Goal: Information Seeking & Learning: Learn about a topic

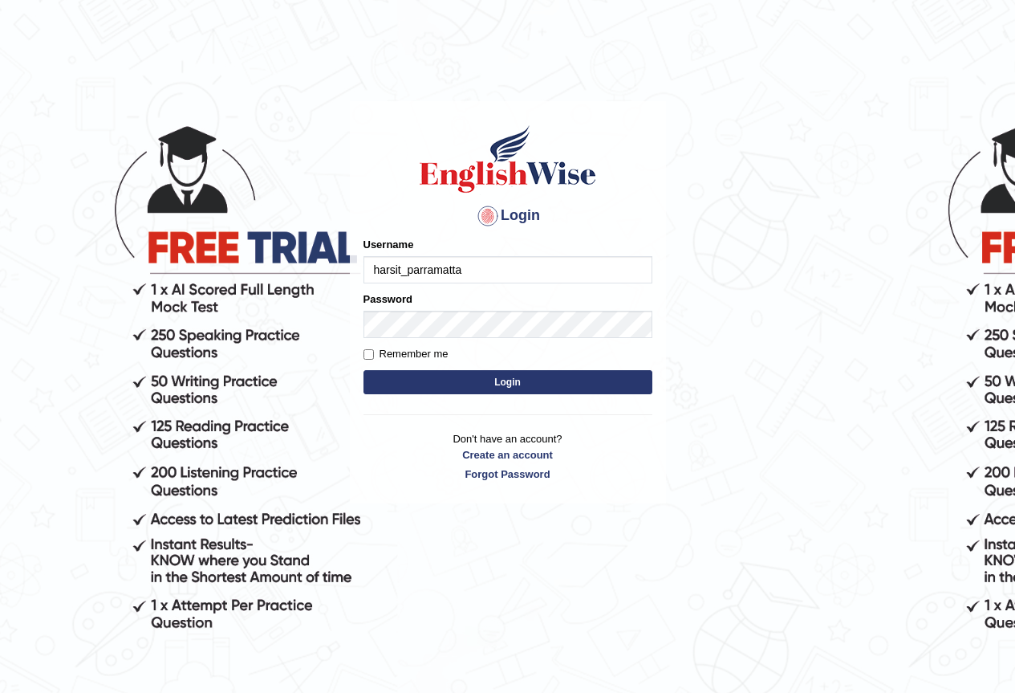
type input "harsit_parramatta"
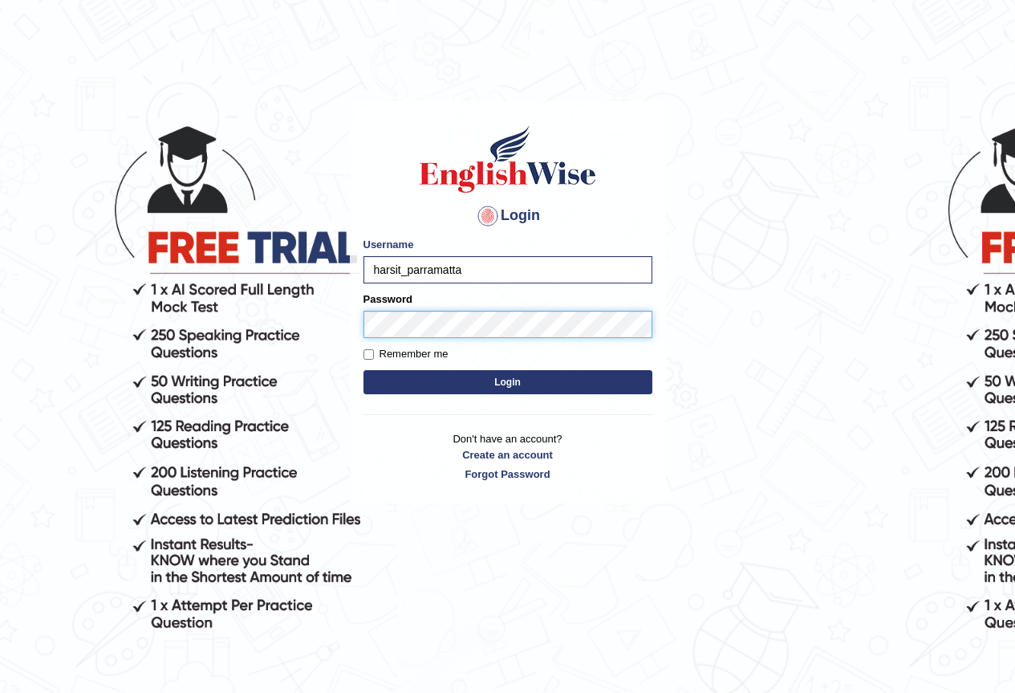
click at [364, 370] on button "Login" at bounding box center [508, 382] width 289 height 24
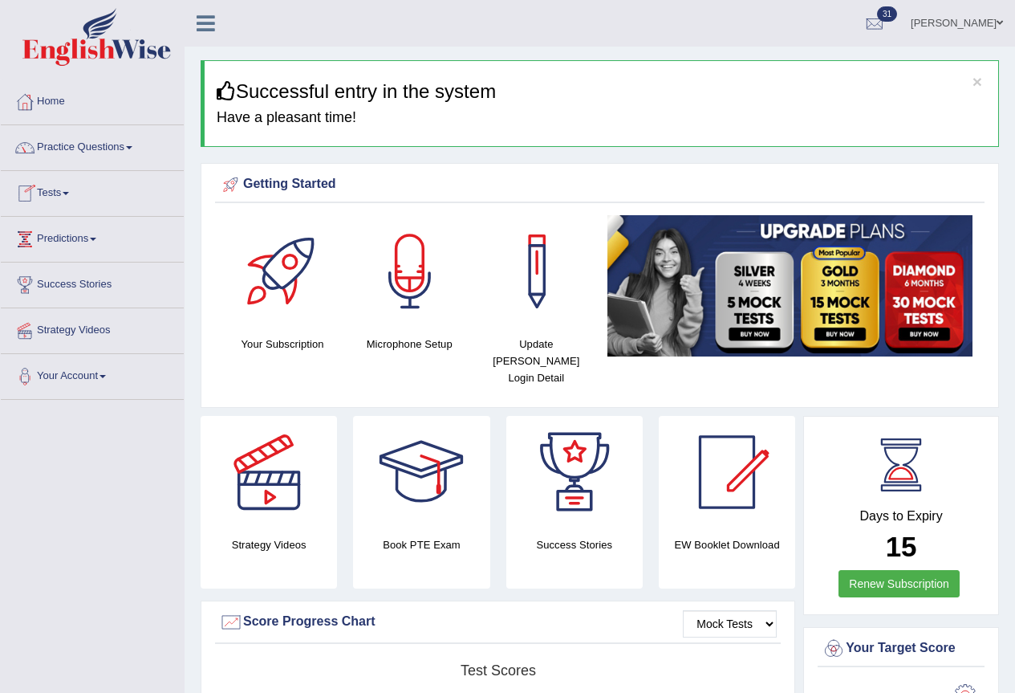
click at [54, 194] on link "Tests" at bounding box center [92, 191] width 183 height 40
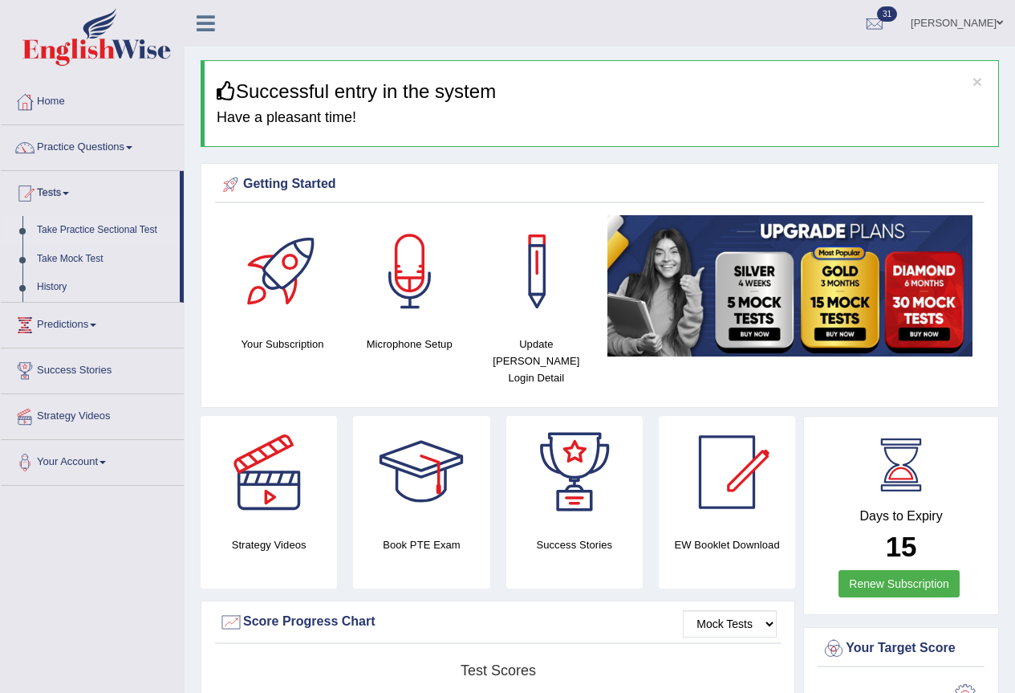
click at [54, 233] on link "Take Practice Sectional Test" at bounding box center [105, 230] width 150 height 29
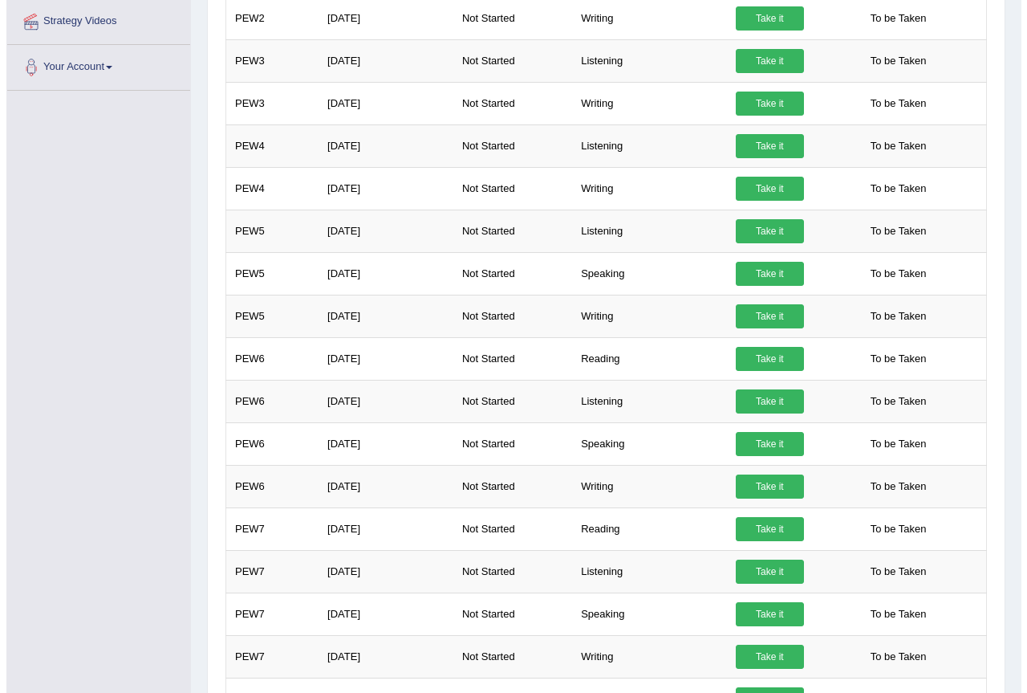
scroll to position [394, 0]
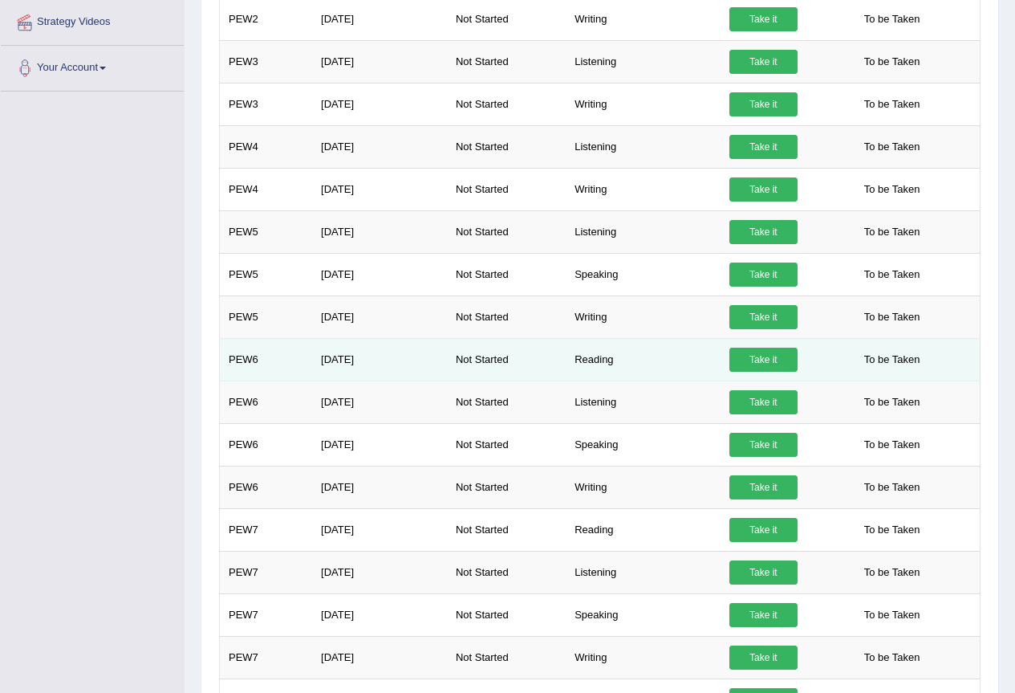
click at [764, 357] on link "Take it" at bounding box center [764, 360] width 68 height 24
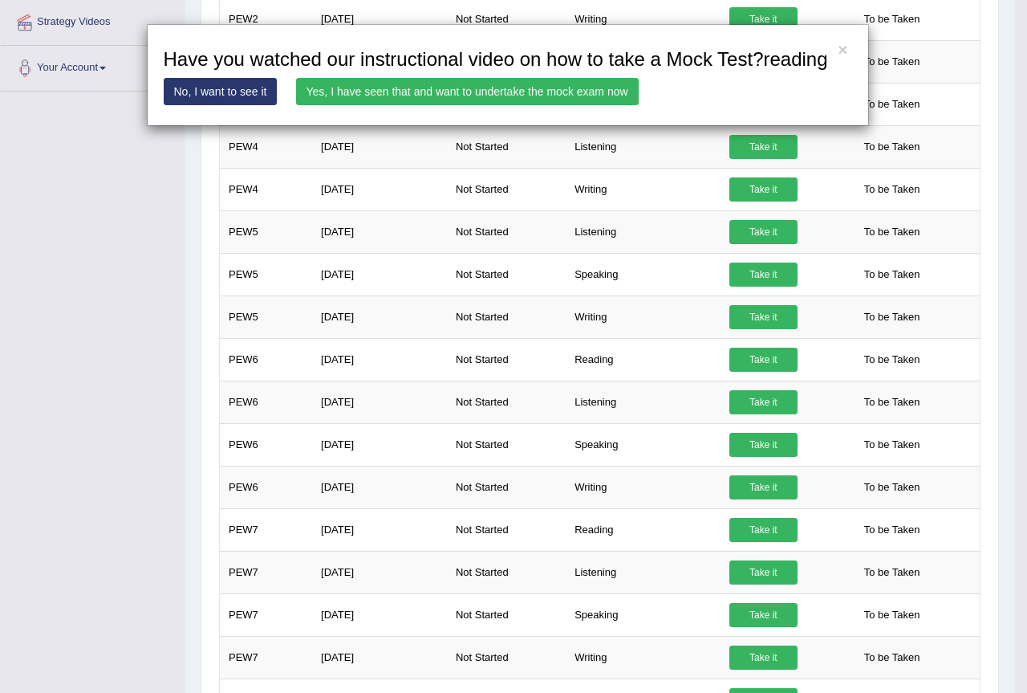
click at [436, 87] on link "Yes, I have seen that and want to undertake the mock exam now" at bounding box center [467, 91] width 343 height 27
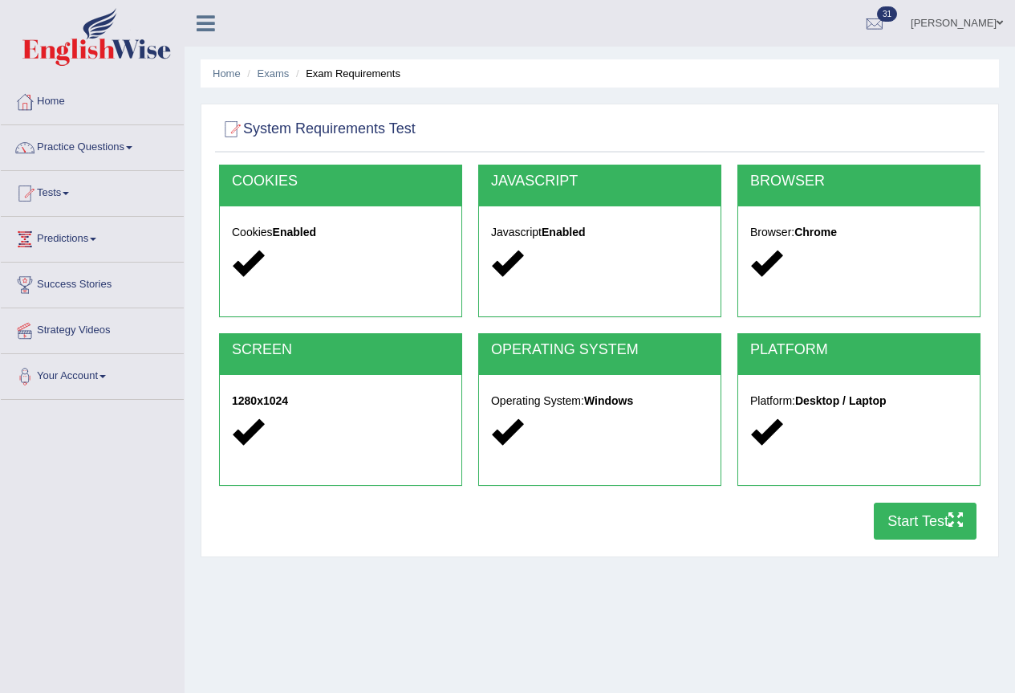
click at [889, 510] on button "Start Test" at bounding box center [925, 520] width 103 height 37
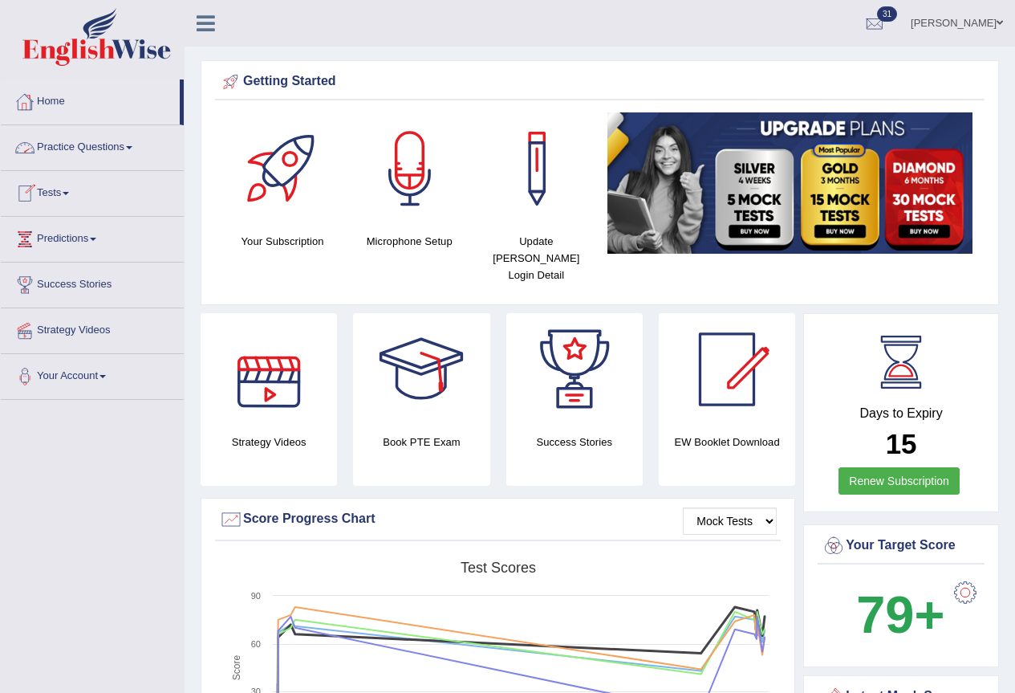
click at [51, 96] on link "Home" at bounding box center [90, 99] width 179 height 40
click at [61, 193] on link "Tests" at bounding box center [92, 191] width 183 height 40
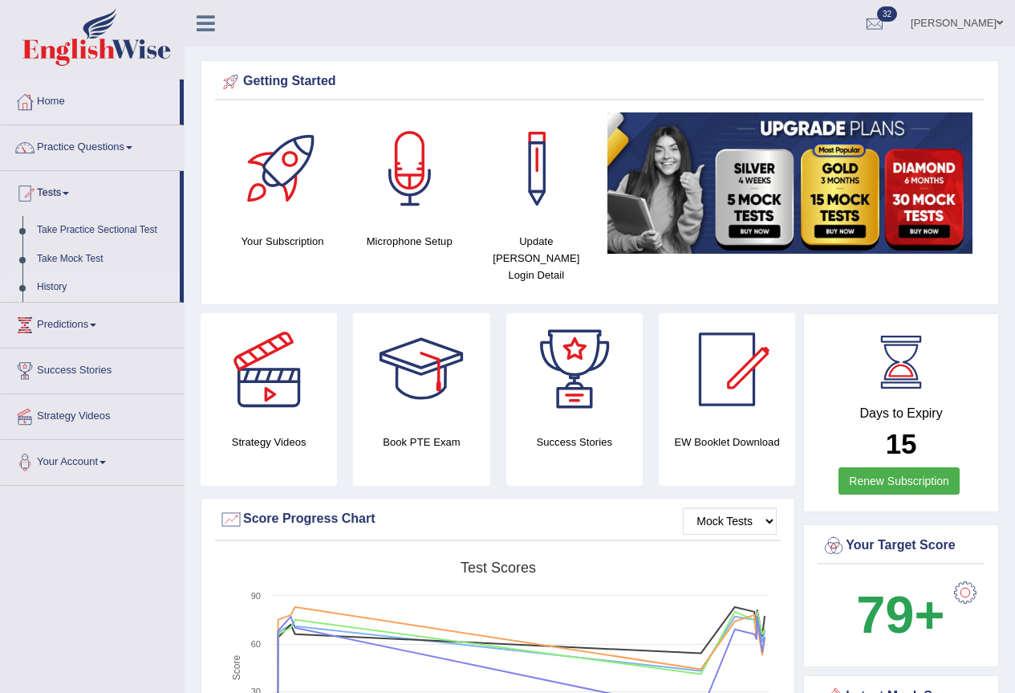
click at [59, 290] on link "History" at bounding box center [105, 287] width 150 height 29
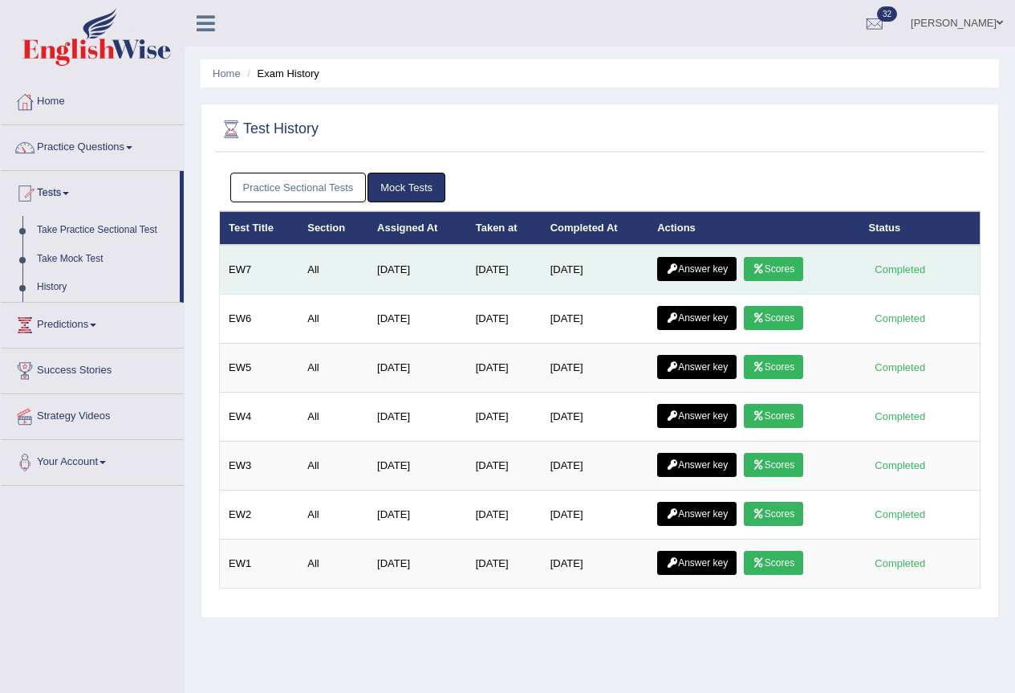
click at [764, 270] on icon at bounding box center [759, 269] width 12 height 10
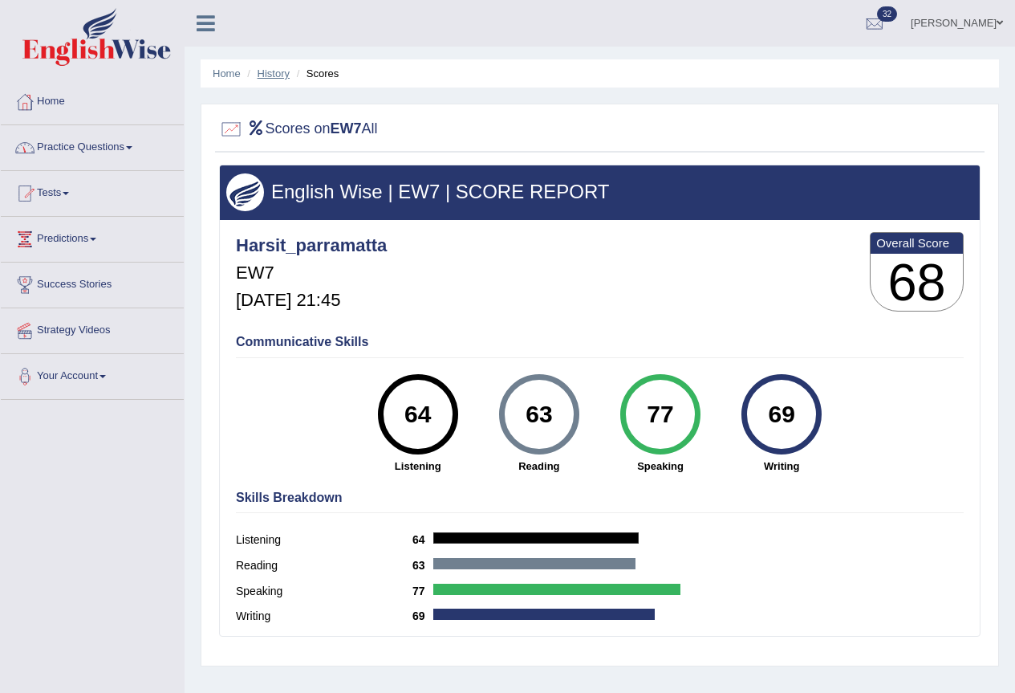
click at [265, 75] on link "History" at bounding box center [274, 73] width 32 height 12
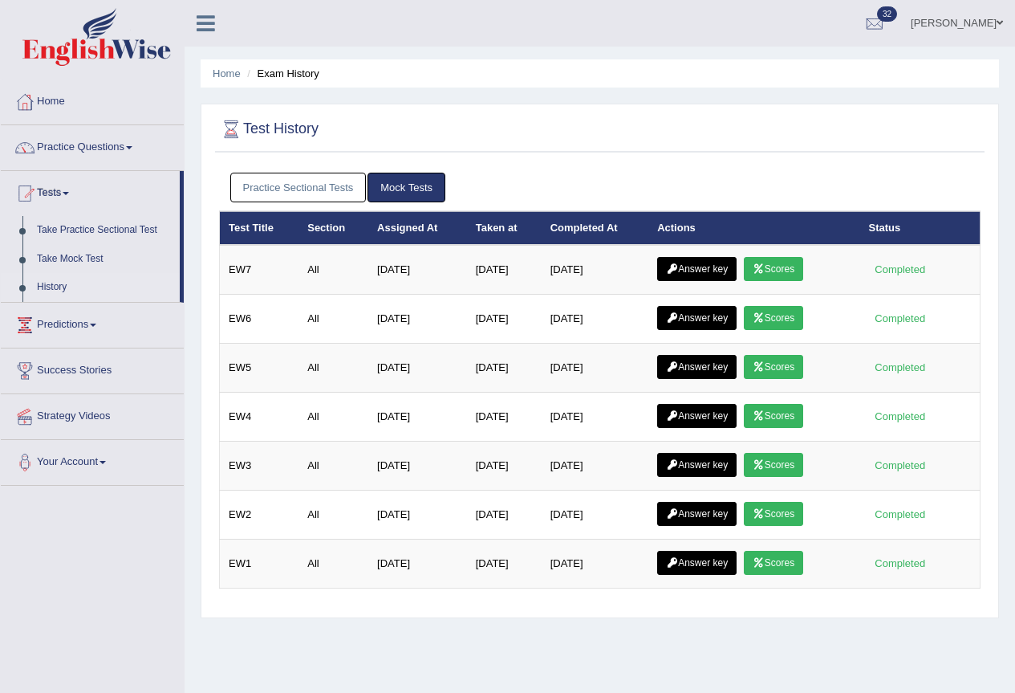
click at [320, 187] on link "Practice Sectional Tests" at bounding box center [298, 188] width 136 height 30
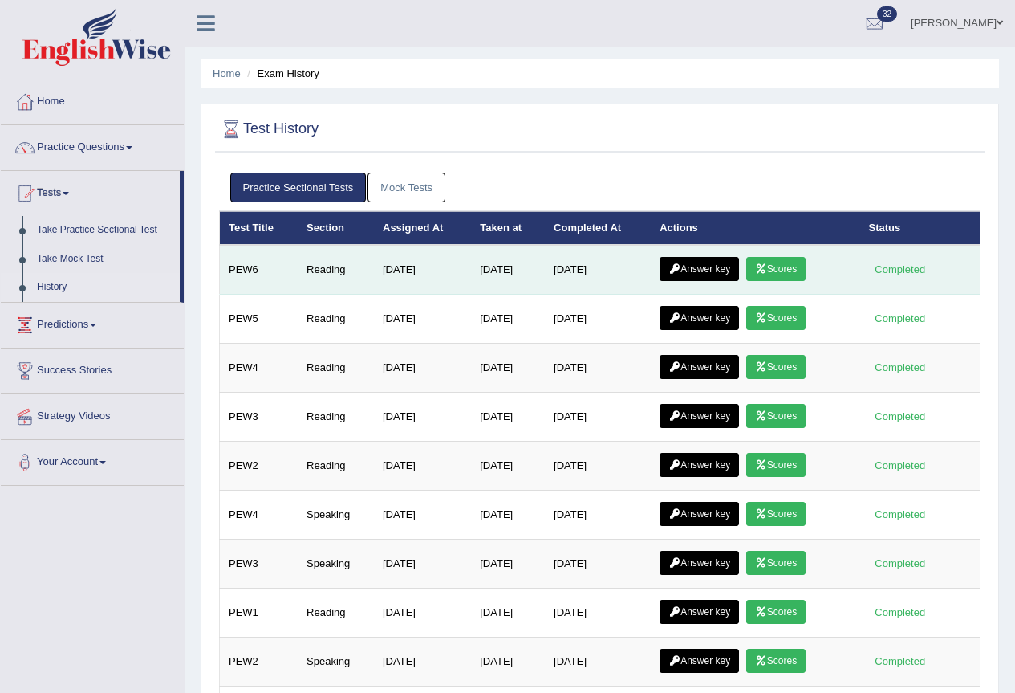
click at [767, 270] on icon at bounding box center [761, 269] width 12 height 10
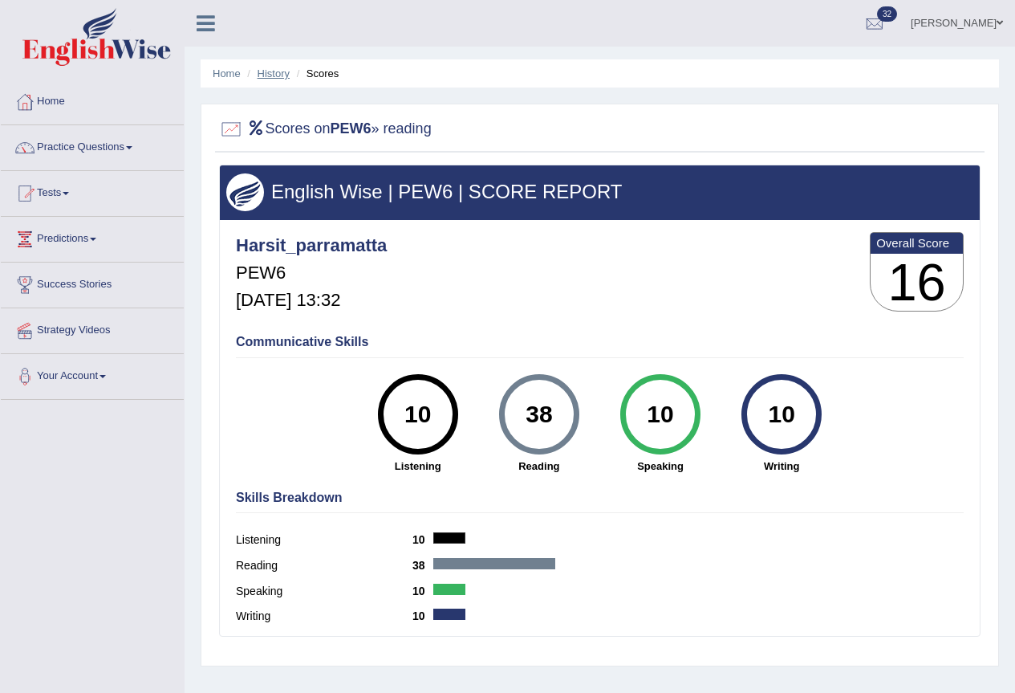
click at [280, 70] on link "History" at bounding box center [274, 73] width 32 height 12
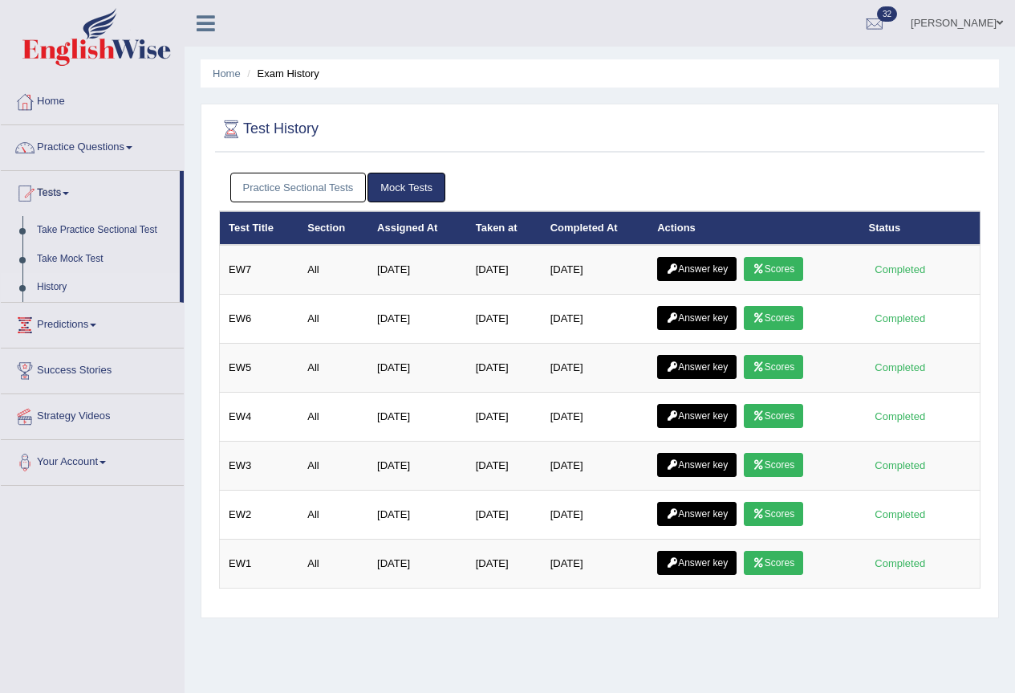
click at [302, 173] on link "Practice Sectional Tests" at bounding box center [298, 188] width 136 height 30
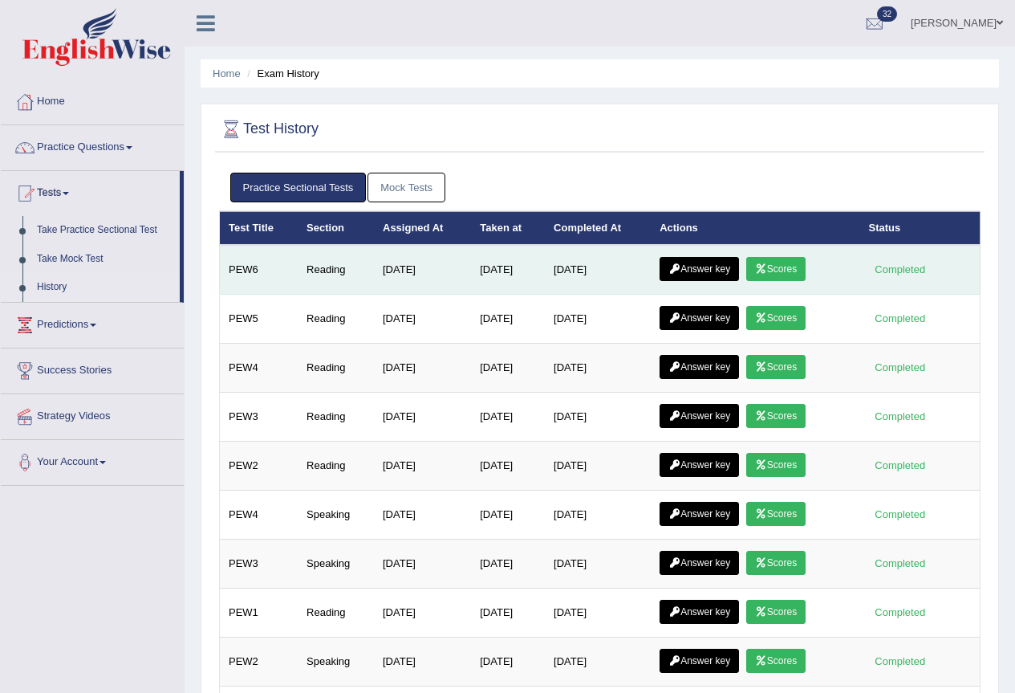
click at [719, 273] on link "Answer key" at bounding box center [699, 269] width 79 height 24
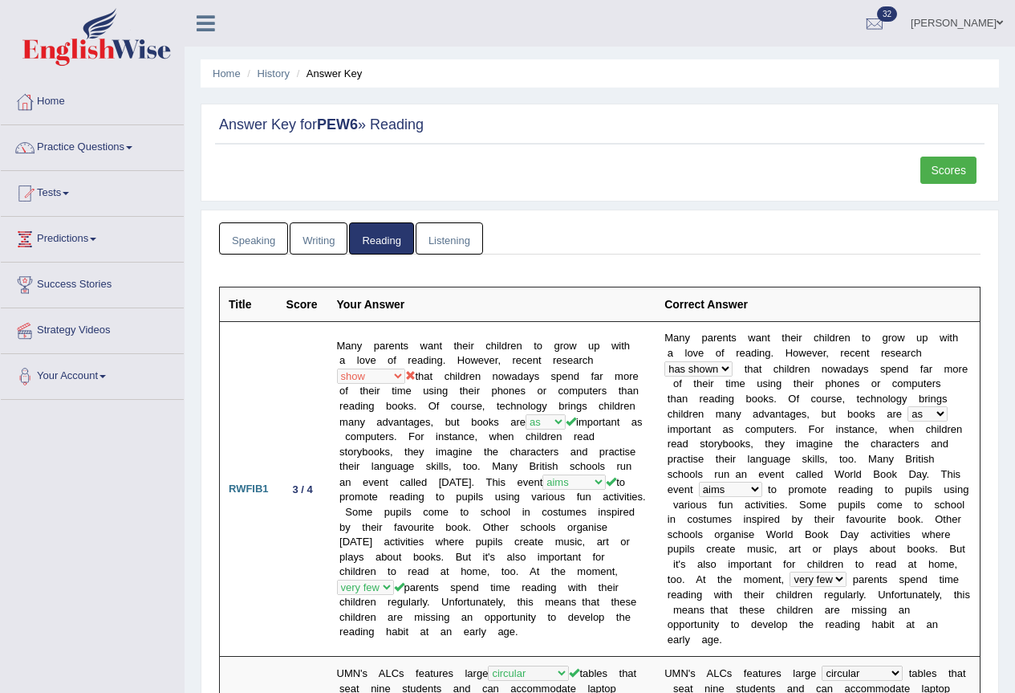
click at [949, 172] on link "Scores" at bounding box center [949, 170] width 56 height 27
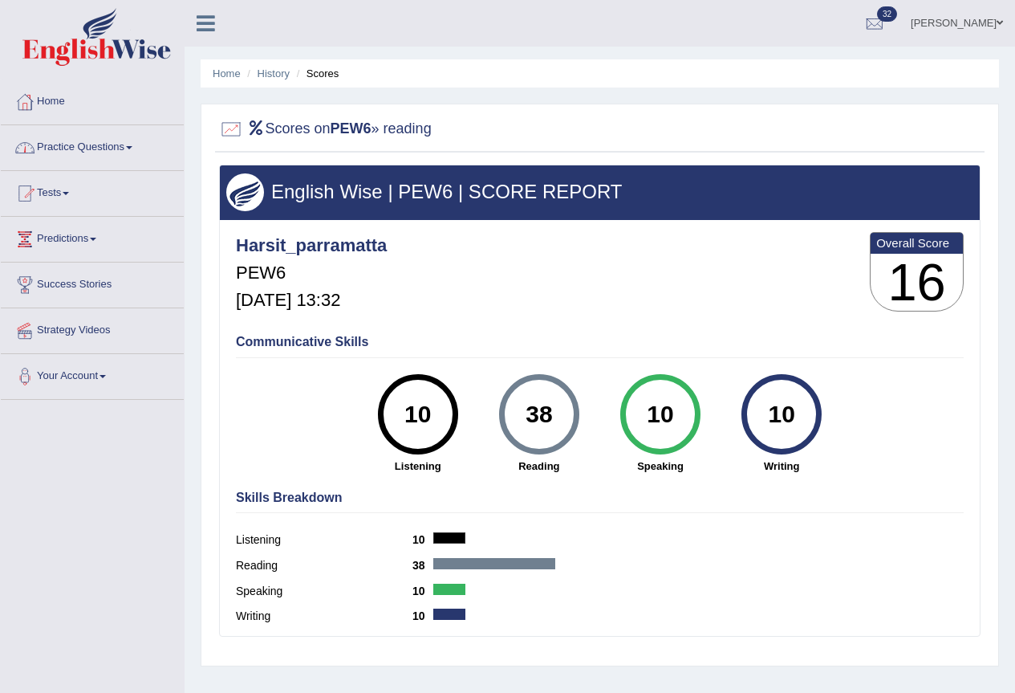
click at [55, 103] on link "Home" at bounding box center [92, 99] width 183 height 40
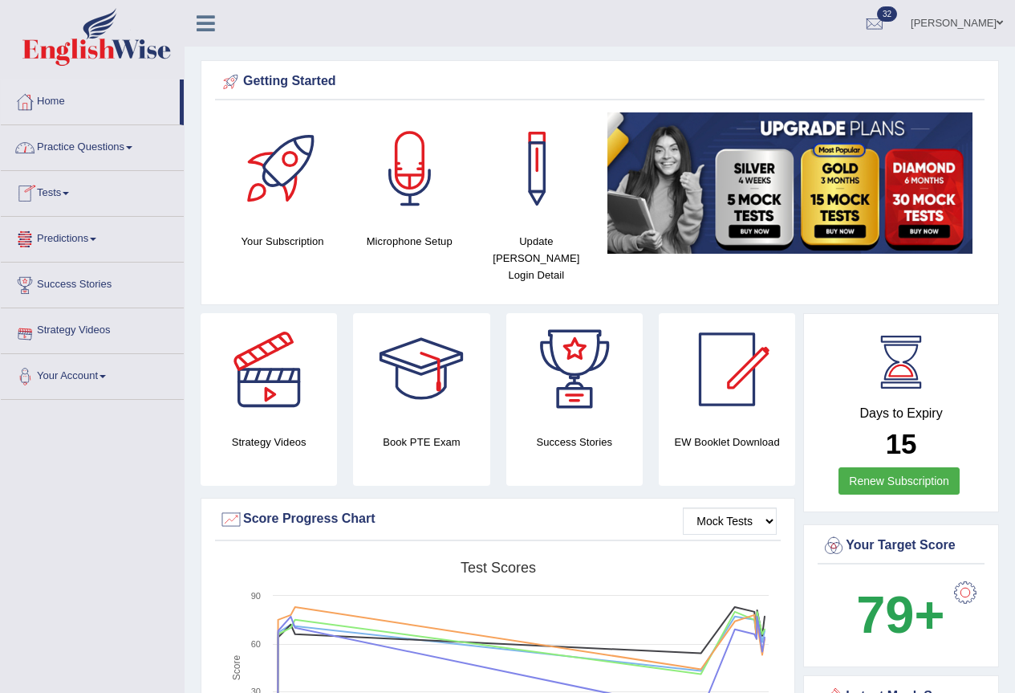
click at [89, 151] on link "Practice Questions" at bounding box center [92, 145] width 183 height 40
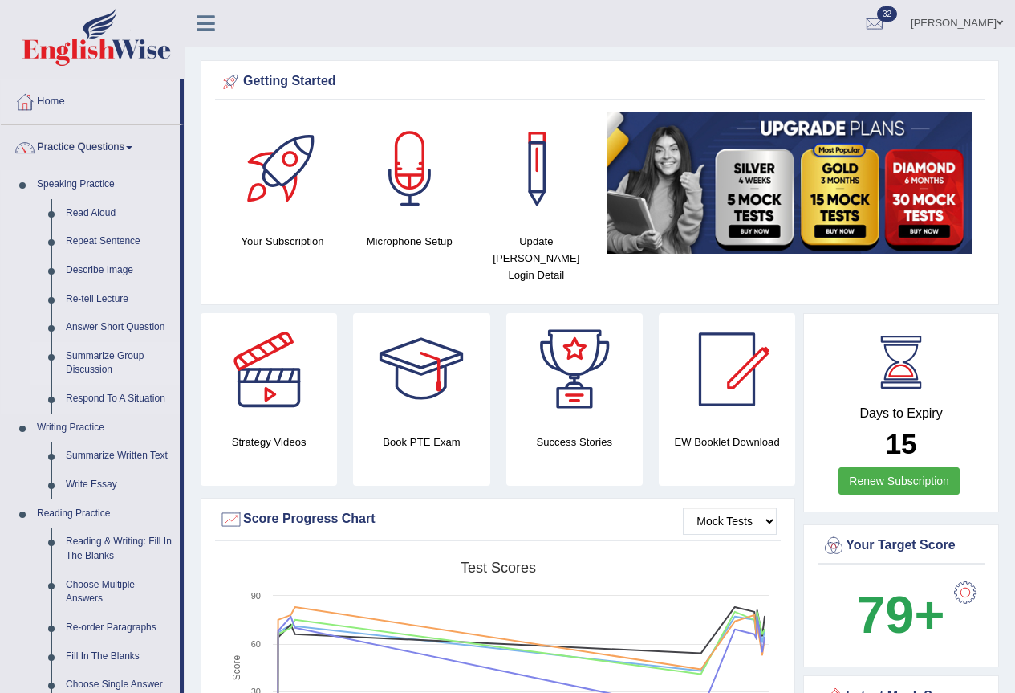
click at [117, 356] on link "Summarize Group Discussion" at bounding box center [119, 363] width 121 height 43
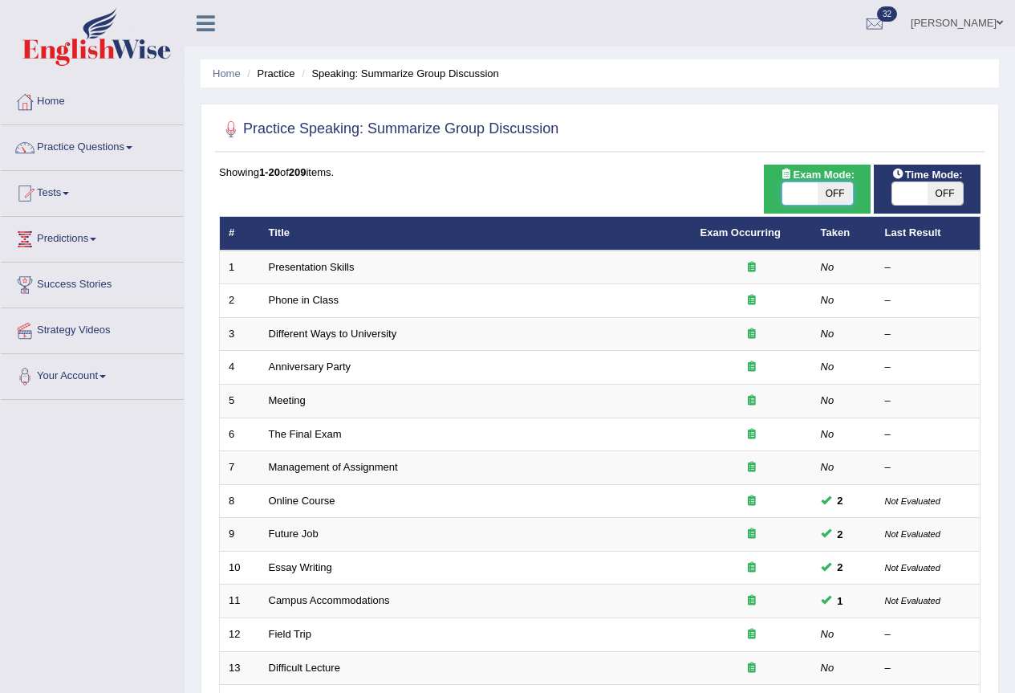
click at [792, 191] on span at bounding box center [800, 193] width 35 height 22
checkbox input "true"
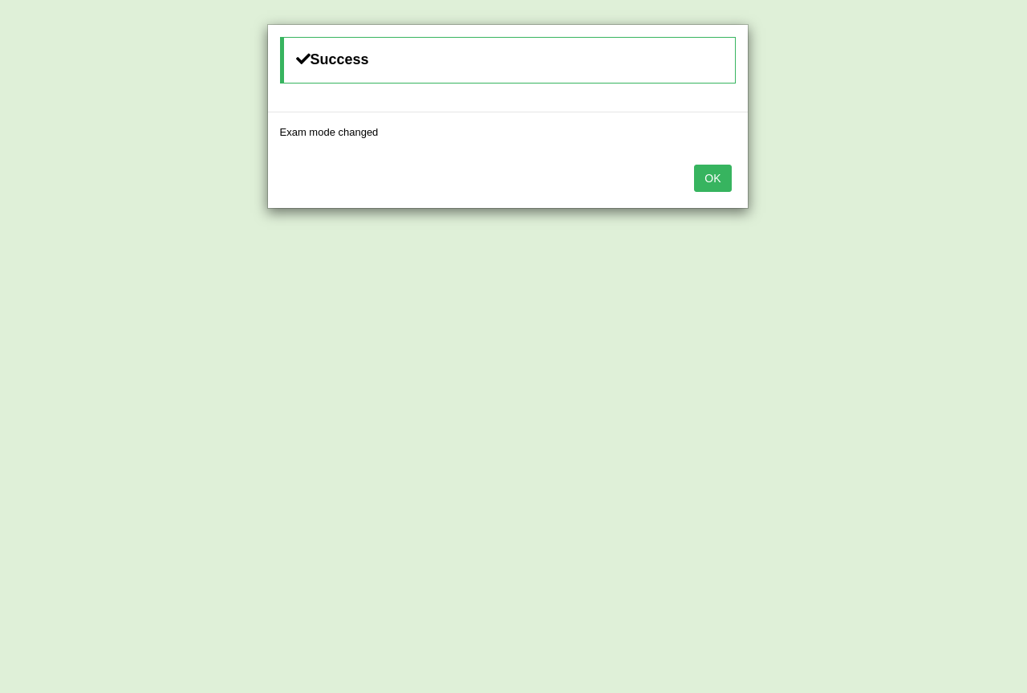
click at [705, 181] on button "OK" at bounding box center [712, 178] width 37 height 27
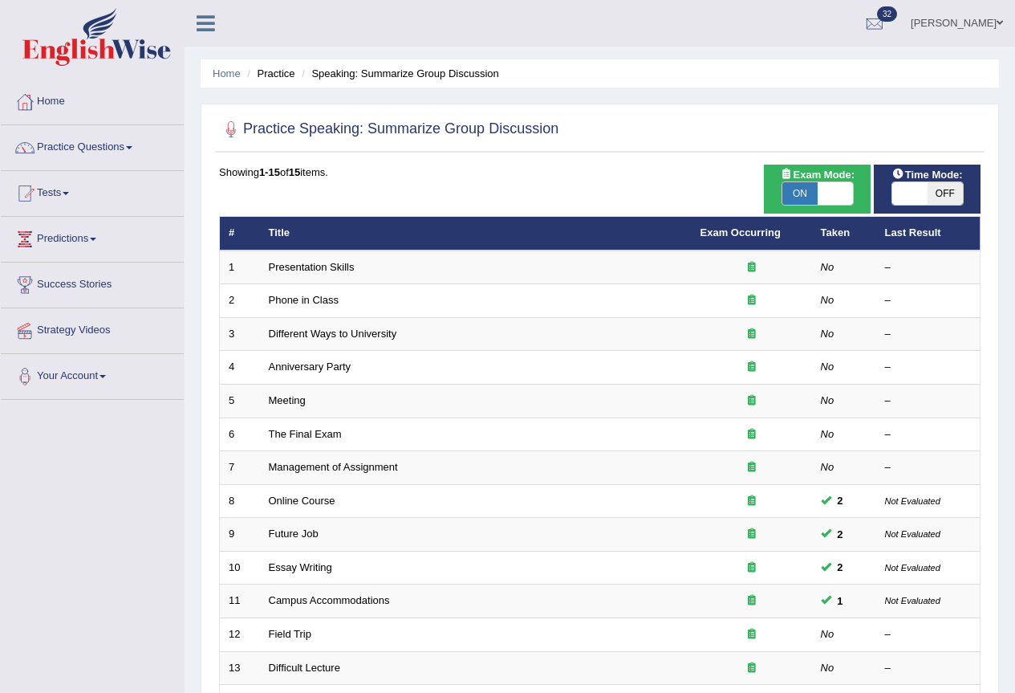
click at [913, 190] on span at bounding box center [910, 193] width 35 height 22
checkbox input "true"
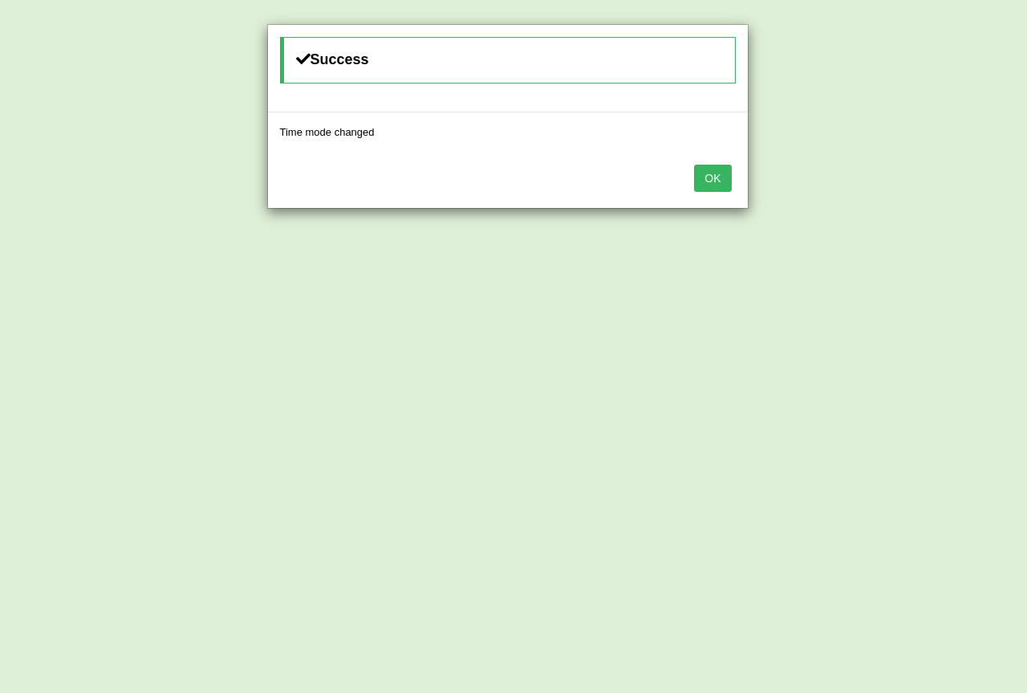
click at [717, 176] on button "OK" at bounding box center [712, 178] width 37 height 27
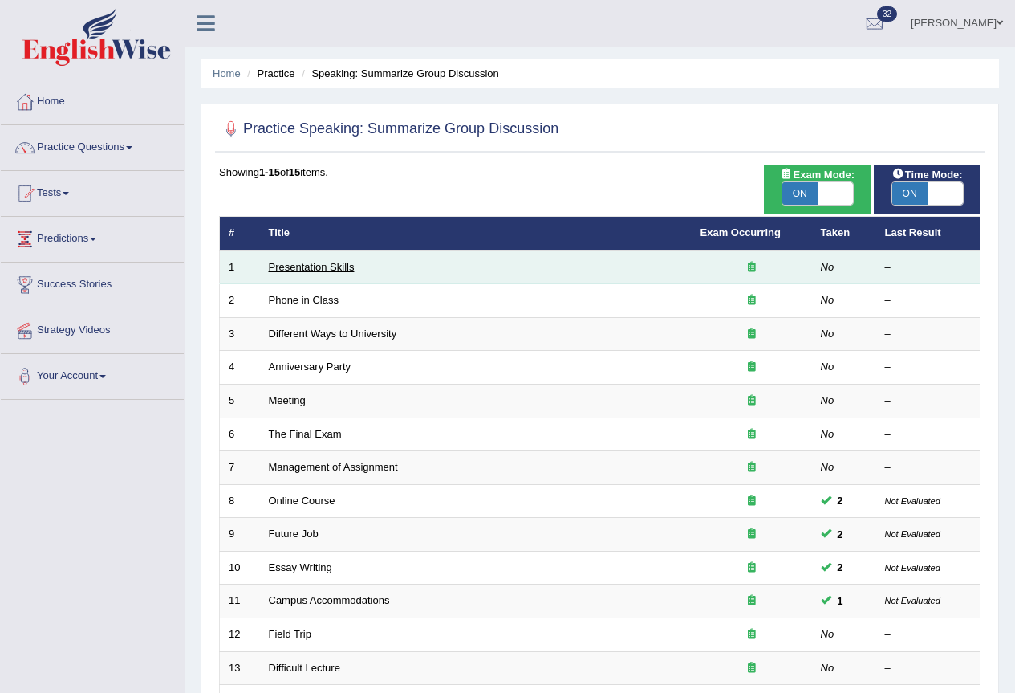
click at [300, 266] on link "Presentation Skills" at bounding box center [312, 267] width 86 height 12
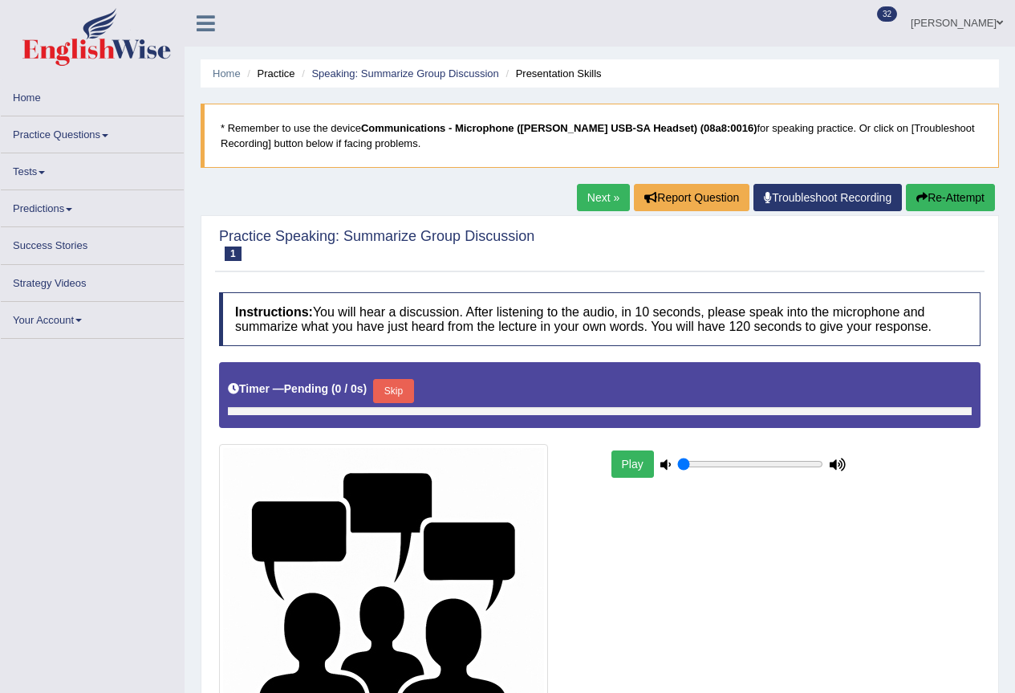
type input "1"
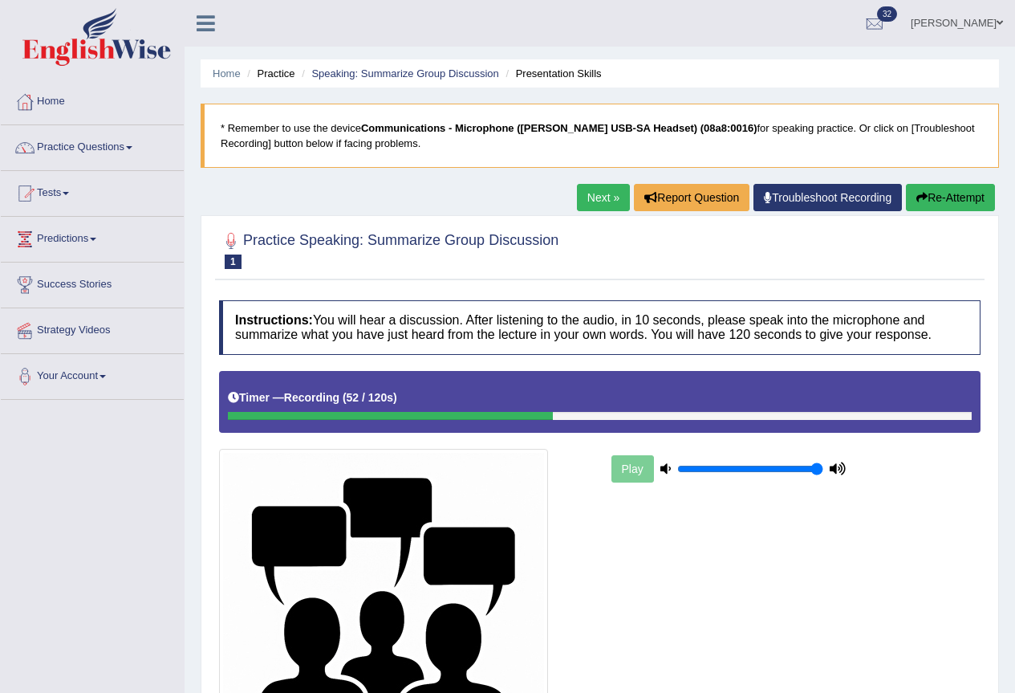
scroll to position [209, 0]
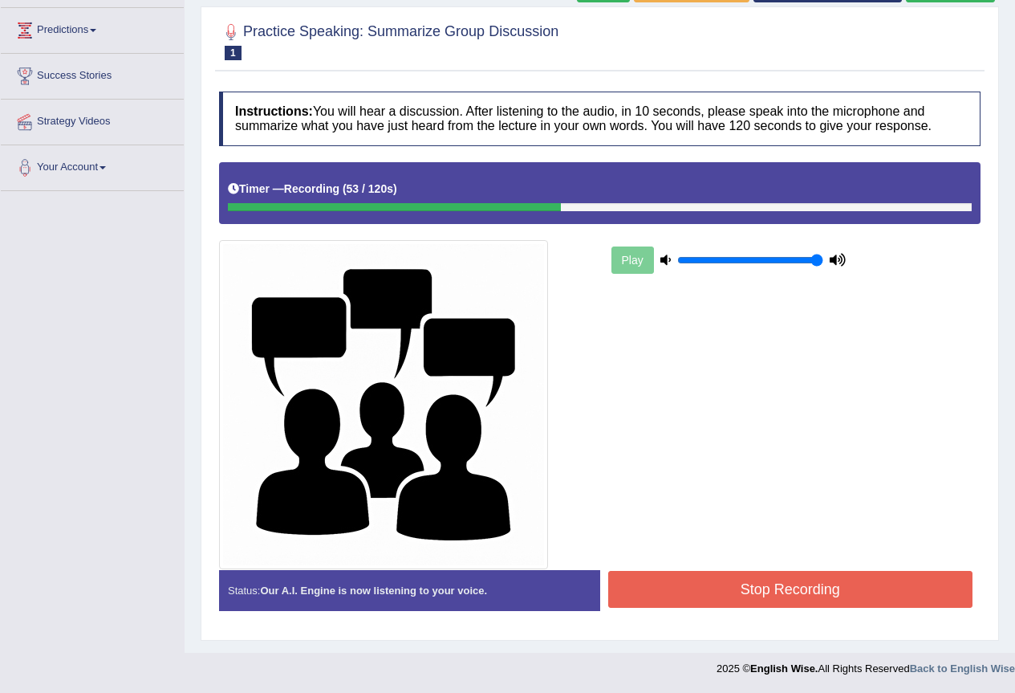
click at [734, 586] on button "Stop Recording" at bounding box center [790, 589] width 365 height 37
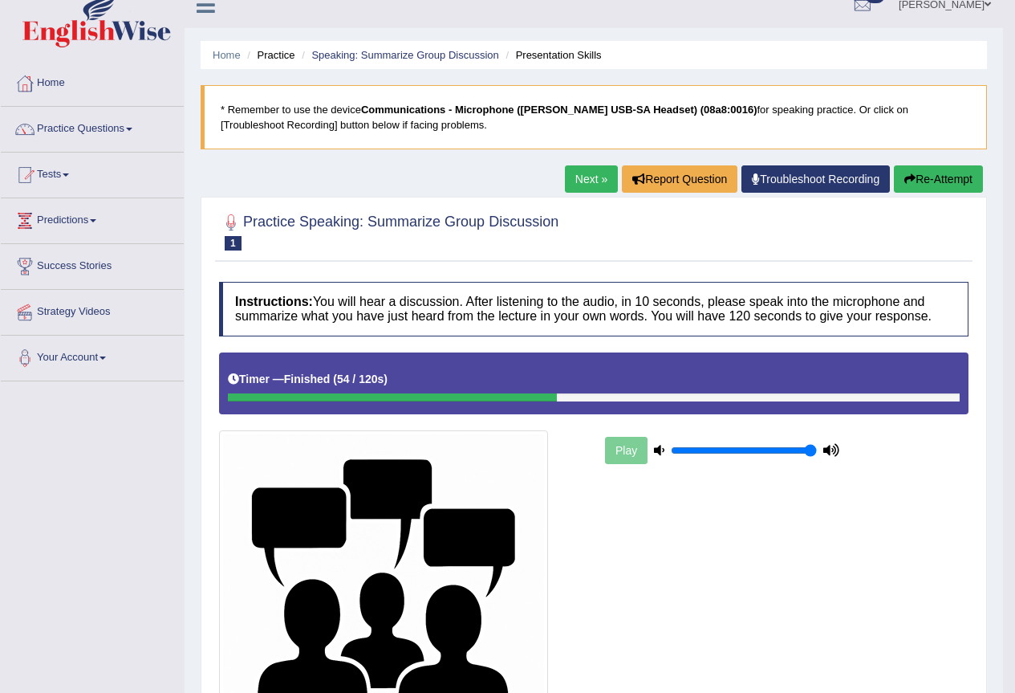
scroll to position [0, 0]
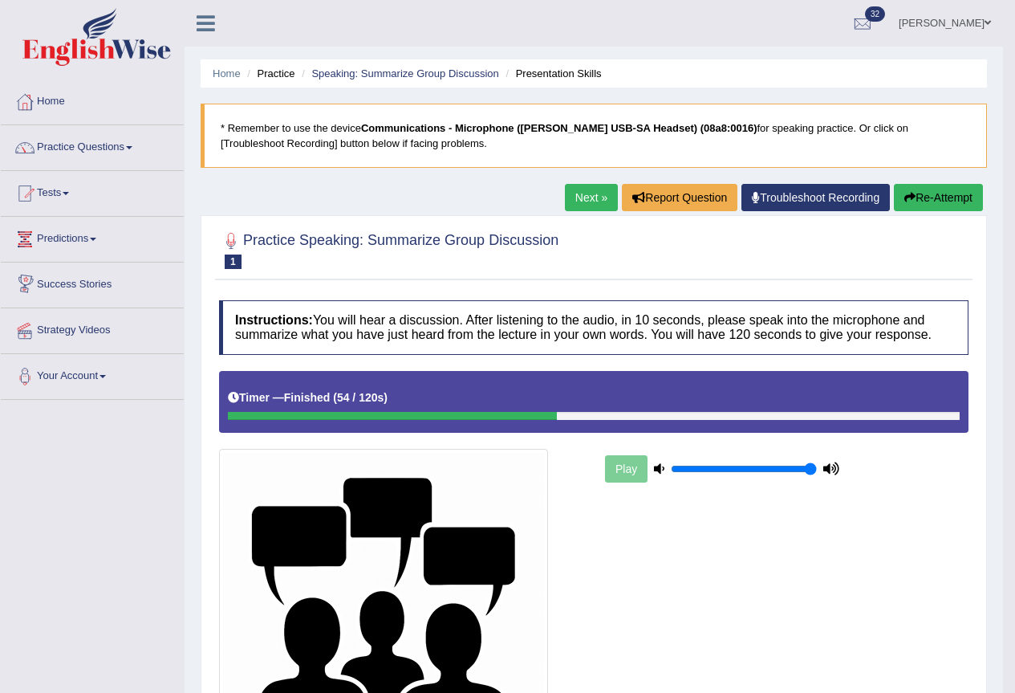
click at [43, 94] on link "Home" at bounding box center [92, 99] width 183 height 40
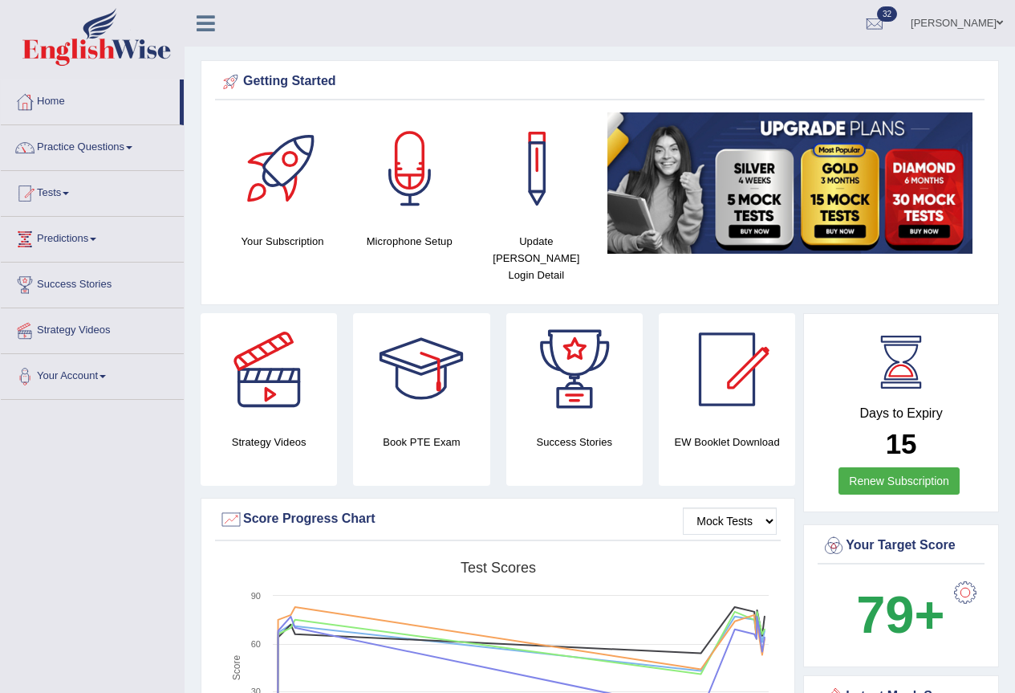
click at [968, 22] on link "[PERSON_NAME]" at bounding box center [957, 21] width 116 height 42
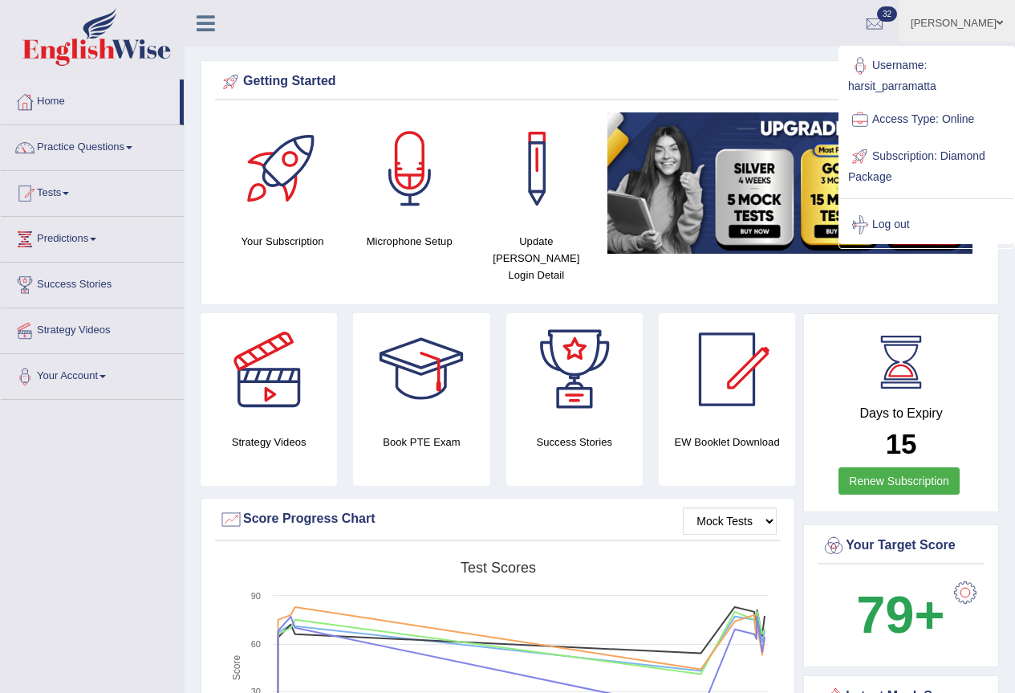
click at [899, 223] on link "Log out" at bounding box center [926, 224] width 173 height 37
